Goal: Navigation & Orientation: Find specific page/section

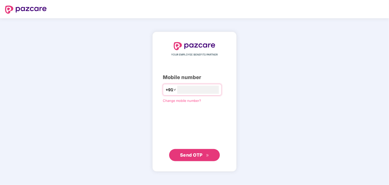
type input "**********"
click at [196, 156] on span "Send OTP" at bounding box center [191, 154] width 23 height 5
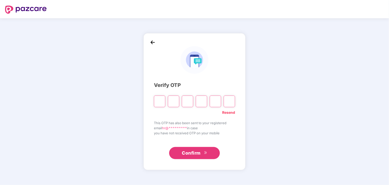
type input "*"
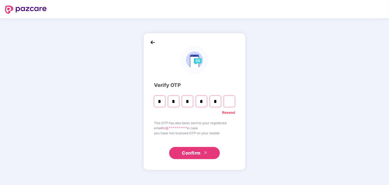
type input "*"
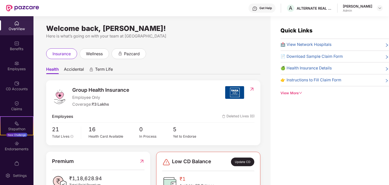
scroll to position [20, 0]
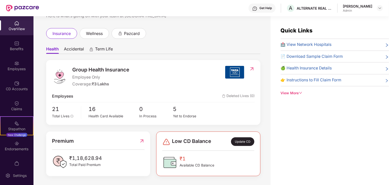
click at [73, 48] on span "Accidental" at bounding box center [74, 49] width 20 height 7
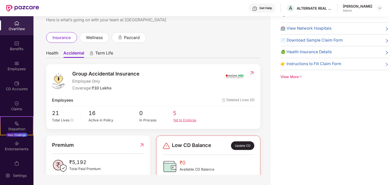
click at [178, 120] on div "Yet to Endorse" at bounding box center [190, 120] width 34 height 5
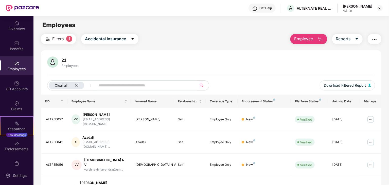
click at [15, 70] on div "Employees" at bounding box center [16, 68] width 33 height 5
click at [78, 85] on div "Clear all" at bounding box center [67, 86] width 36 height 8
